Goal: Task Accomplishment & Management: Manage account settings

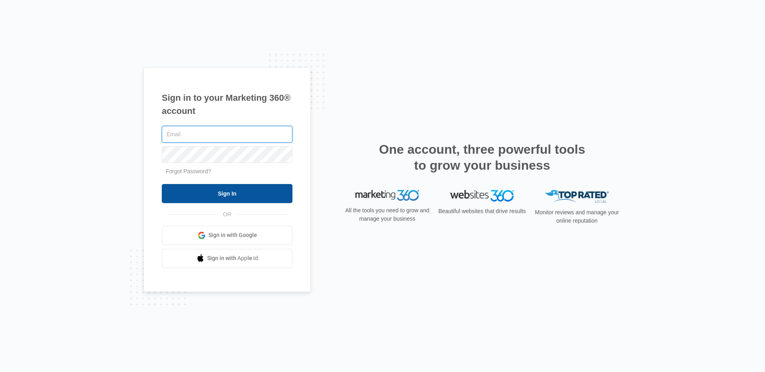
type input "[EMAIL_ADDRESS][PERSON_NAME][DOMAIN_NAME]"
click at [229, 194] on input "Sign In" at bounding box center [227, 193] width 131 height 19
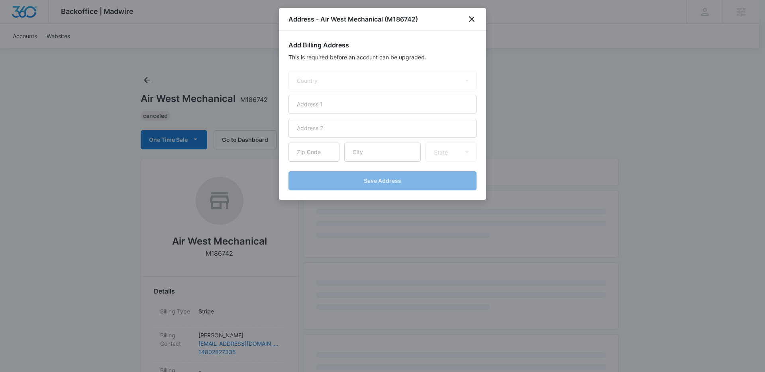
select select "US"
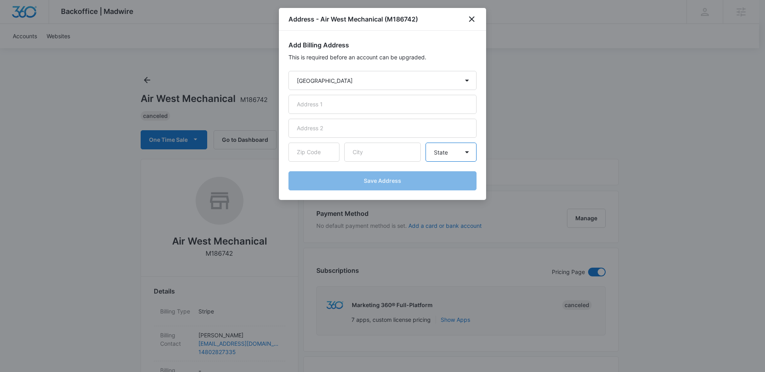
click at [442, 152] on select "State Alaska Alabama Arkansas American Samoa Arizona California Colorado Connec…" at bounding box center [450, 152] width 51 height 19
click at [401, 50] on div "Add Billing Address This is required before an account can be upgraded. Country…" at bounding box center [382, 115] width 207 height 169
click at [474, 21] on icon "close" at bounding box center [472, 19] width 10 height 10
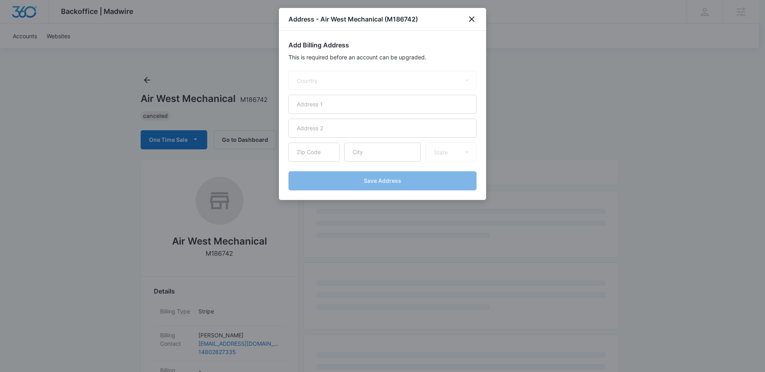
select select "US"
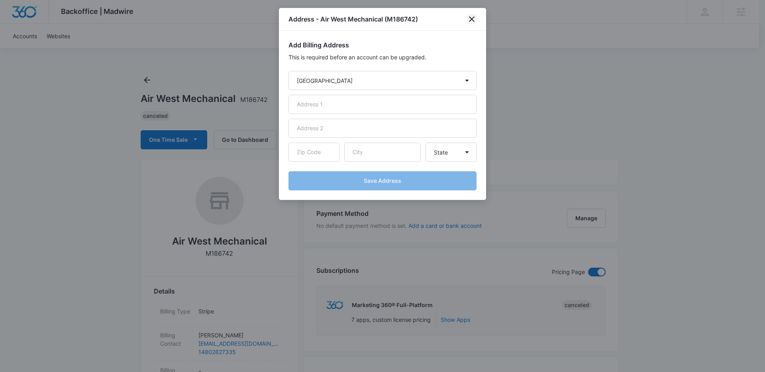
click at [474, 22] on icon "close" at bounding box center [472, 19] width 10 height 10
